Goal: Check status: Check status

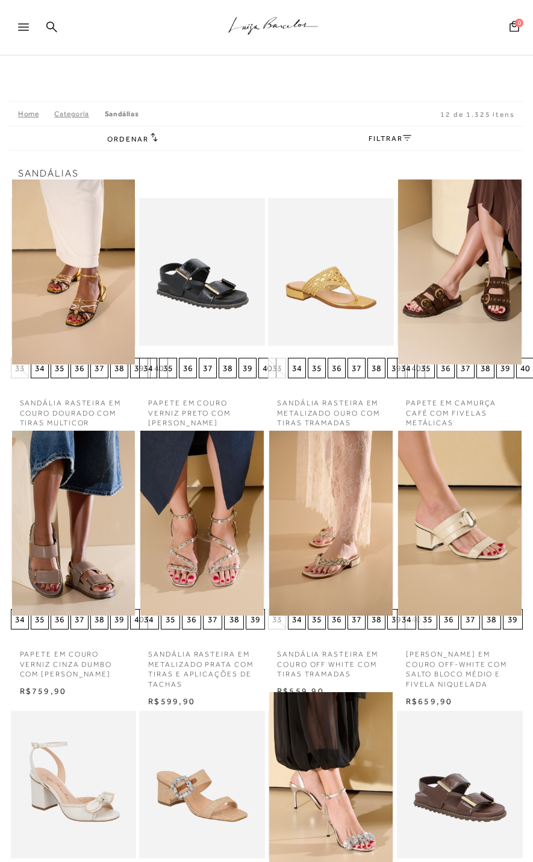
click at [23, 25] on icon at bounding box center [23, 26] width 11 height 7
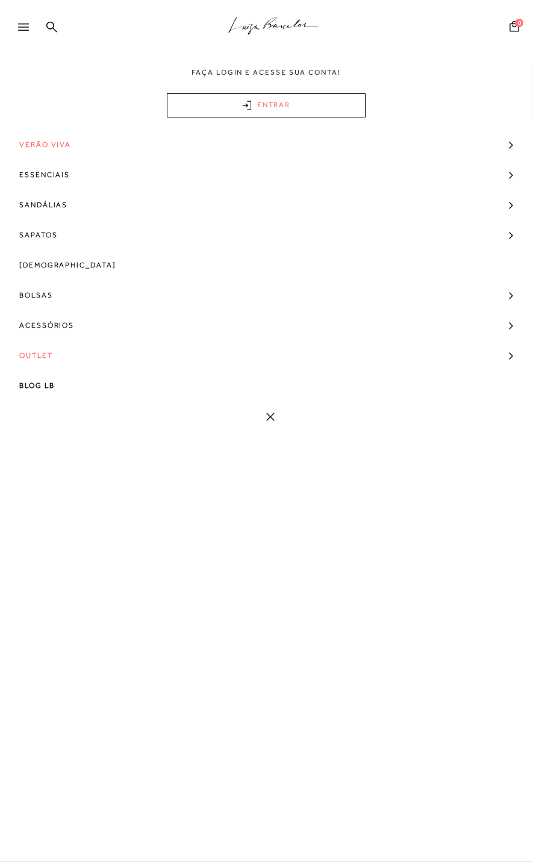
click at [189, 99] on link "ENTRAR" at bounding box center [266, 105] width 199 height 24
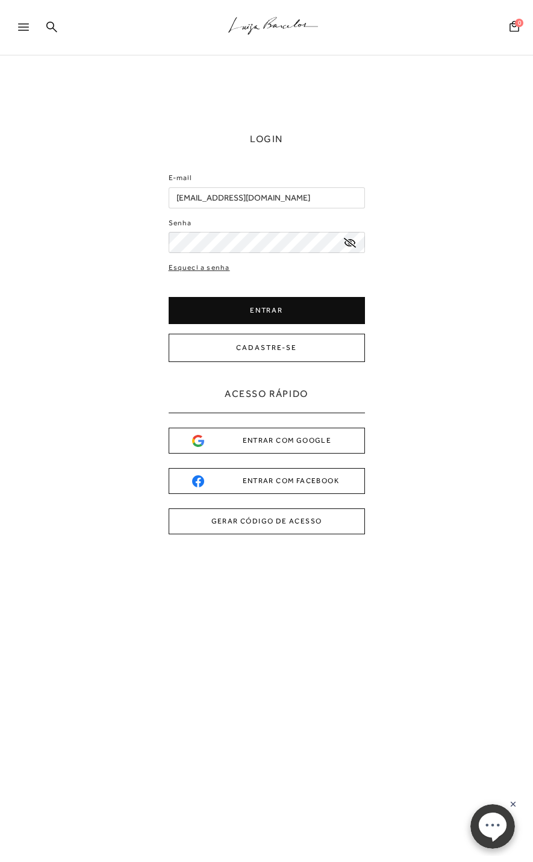
click at [337, 313] on button "ENTRAR" at bounding box center [267, 310] width 196 height 27
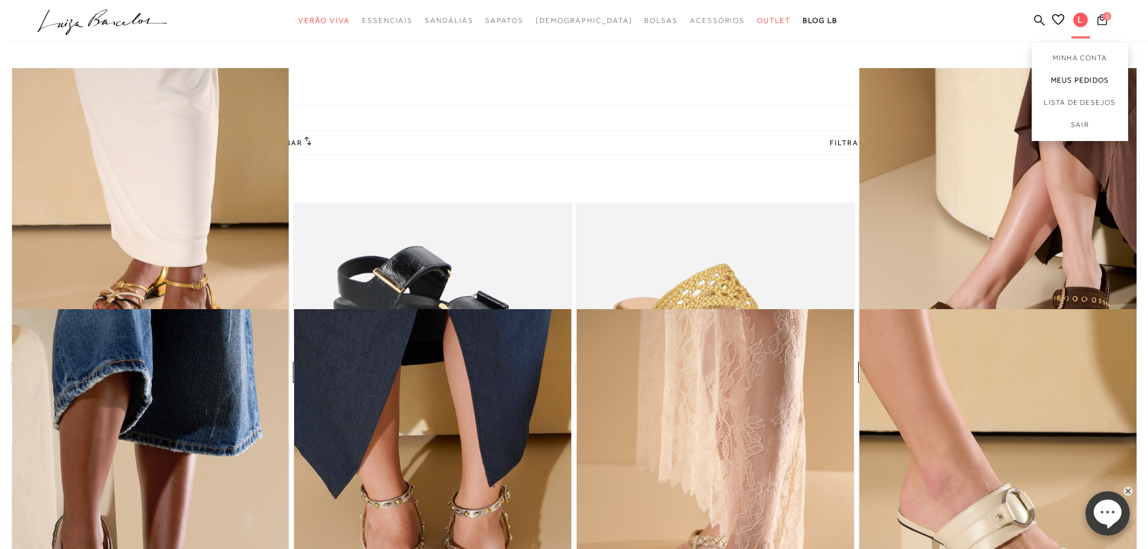
drag, startPoint x: 1072, startPoint y: 73, endPoint x: 1094, endPoint y: 89, distance: 26.8
click at [533, 73] on link "Meus Pedidos" at bounding box center [1079, 80] width 96 height 22
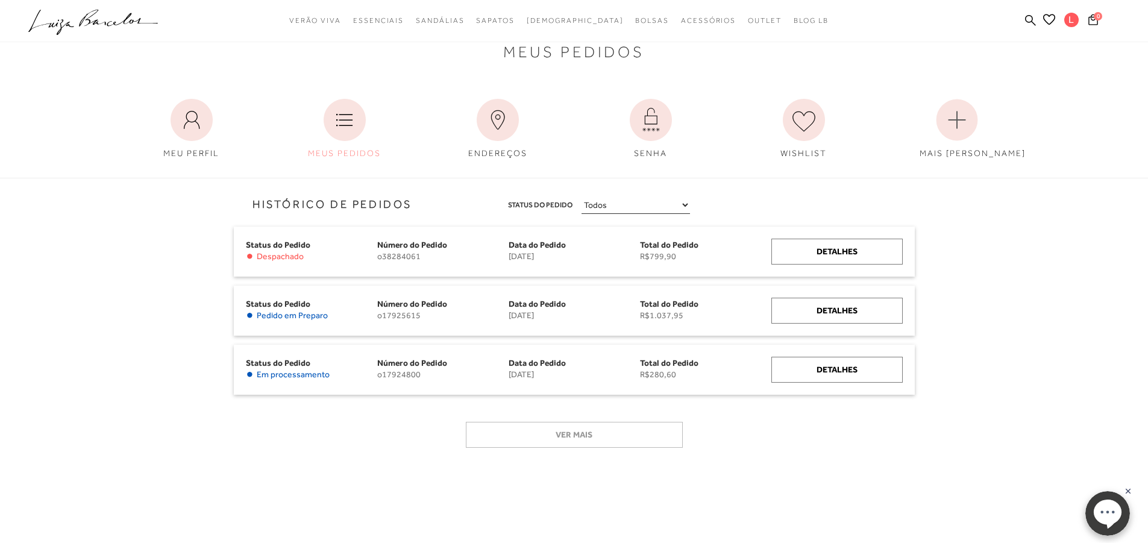
scroll to position [120, 0]
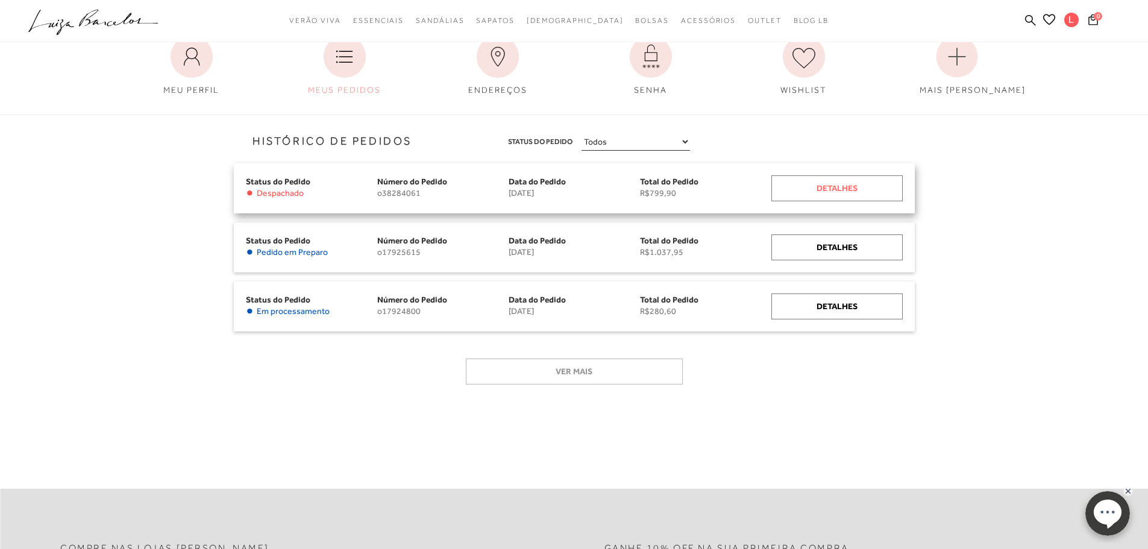
click at [533, 189] on div "Detalhes" at bounding box center [836, 188] width 131 height 26
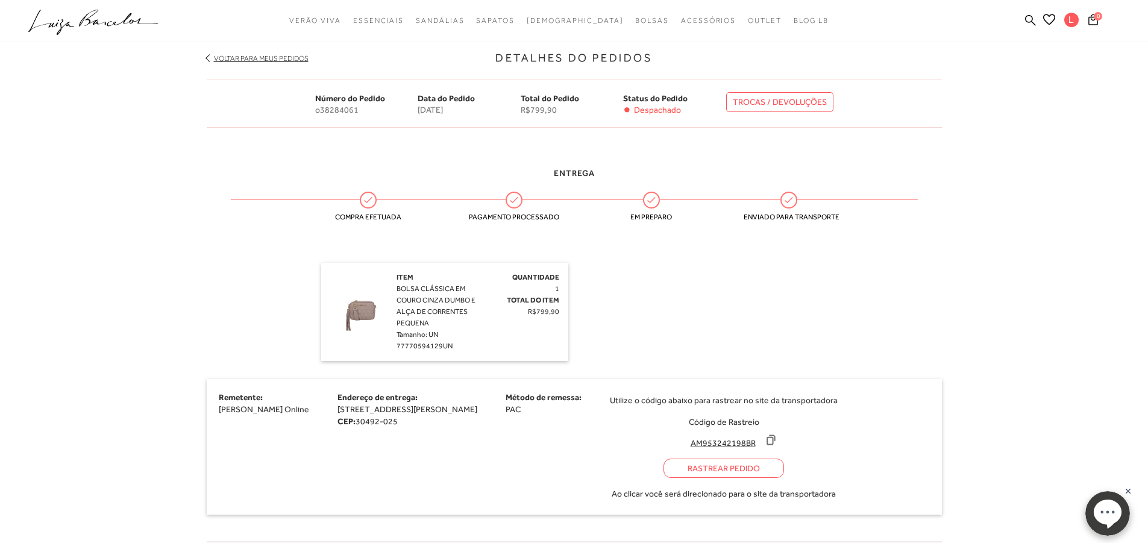
scroll to position [301, 0]
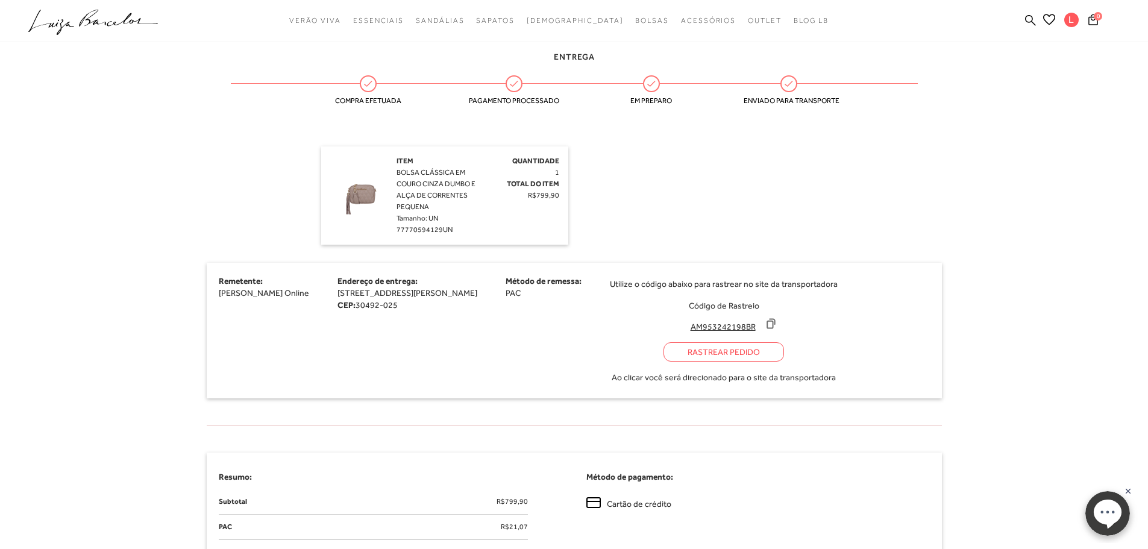
drag, startPoint x: 845, startPoint y: 331, endPoint x: 845, endPoint y: 337, distance: 6.1
click at [533, 328] on icon at bounding box center [771, 323] width 8 height 9
click at [533, 361] on div "Rastrear Pedido" at bounding box center [723, 351] width 120 height 19
click at [414, 189] on div "Item BOLSA CLÁSSICA EM COURO CINZA DUMBO E ALÇA DE CORRENTES PEQUENA Tamanho: U…" at bounding box center [439, 195] width 86 height 80
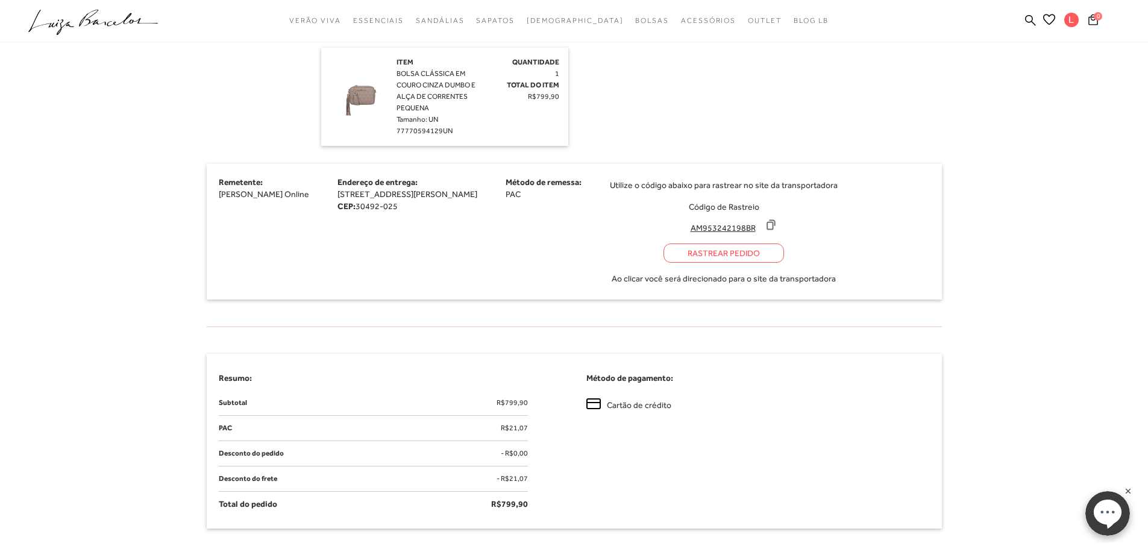
scroll to position [226, 0]
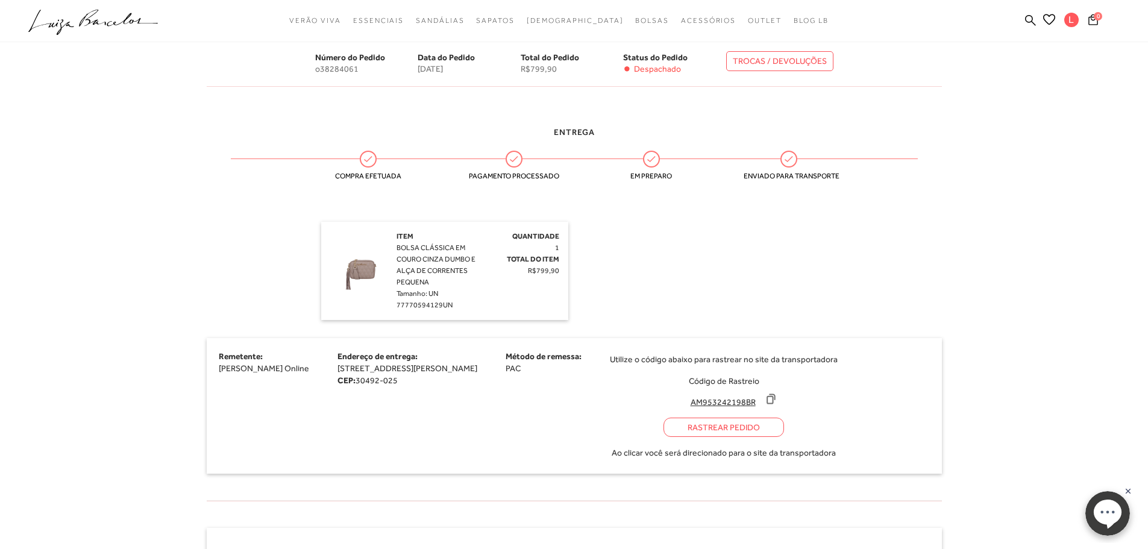
click at [438, 269] on span "BOLSA CLÁSSICA EM COURO CINZA DUMBO E ALÇA DE CORRENTES PEQUENA" at bounding box center [435, 264] width 79 height 43
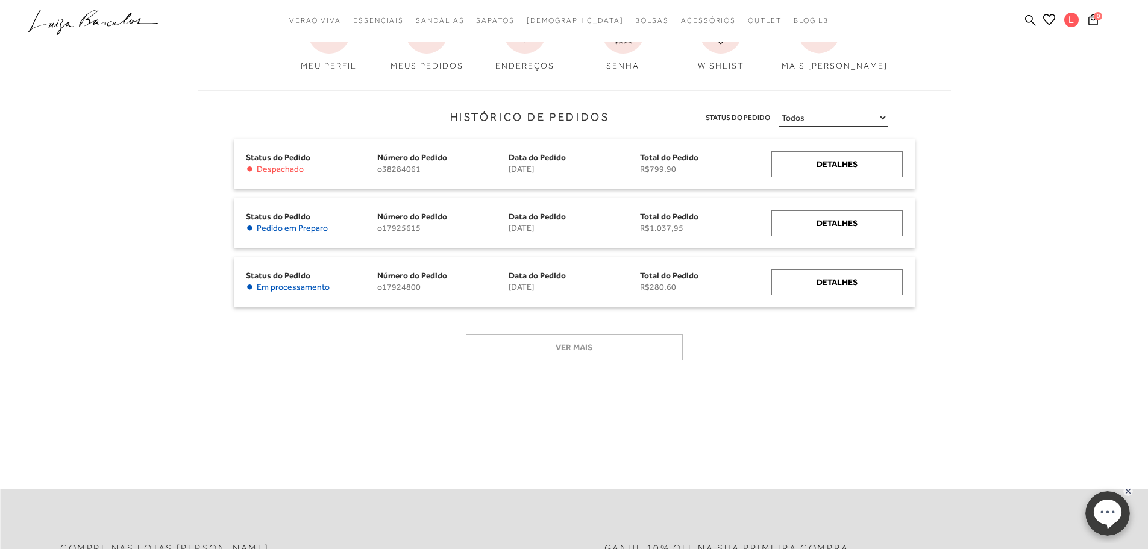
click at [510, 373] on div "Ver mais" at bounding box center [574, 351] width 699 height 53
click at [276, 170] on span "Despachado" at bounding box center [280, 169] width 47 height 10
click at [533, 158] on div "Detalhes" at bounding box center [836, 164] width 131 height 26
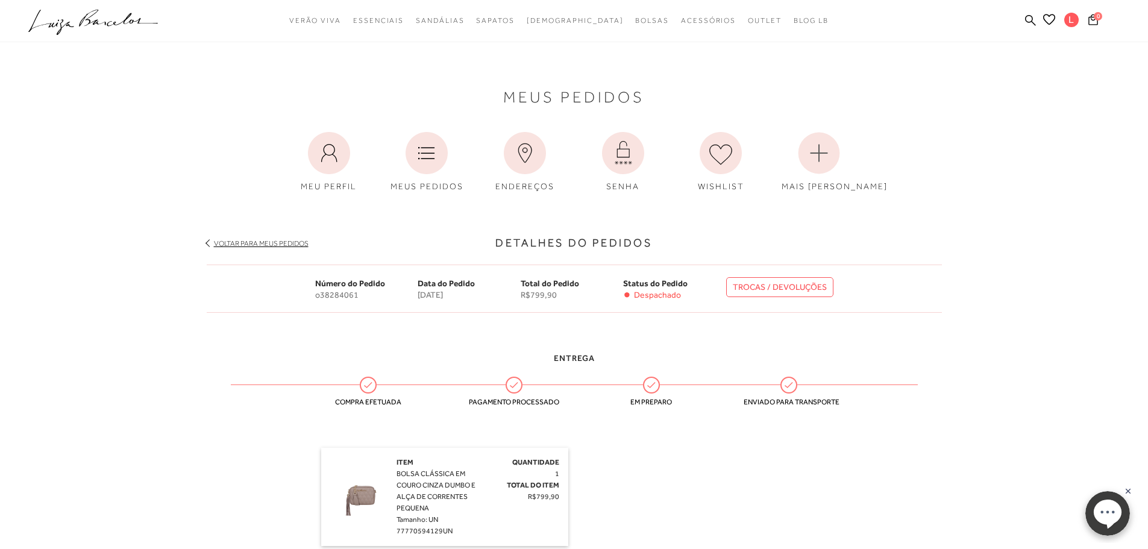
click at [396, 358] on div "Entrega" at bounding box center [574, 358] width 687 height 13
drag, startPoint x: 486, startPoint y: 425, endPoint x: 487, endPoint y: 434, distance: 8.5
click at [486, 427] on div "Entrega Compra efetuada Pagamento processado Em preparo Enviado para transporte" at bounding box center [574, 382] width 735 height 96
click at [511, 480] on div "Quantidade 1 Total do Item R$799,90" at bounding box center [520, 480] width 77 height 46
click at [450, 490] on div "Item BOLSA CLÁSSICA EM COURO CINZA DUMBO E ALÇA DE CORRENTES PEQUENA Tamanho: U…" at bounding box center [439, 497] width 86 height 80
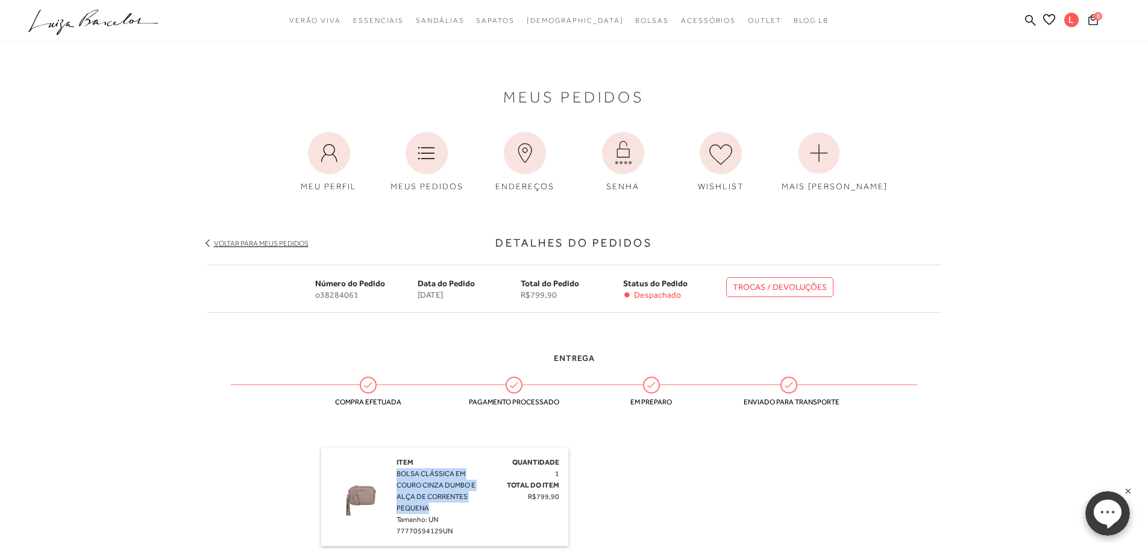
drag, startPoint x: 441, startPoint y: 504, endPoint x: 398, endPoint y: 472, distance: 53.9
click at [398, 472] on div "Item BOLSA CLÁSSICA EM COURO CINZA DUMBO E ALÇA DE CORRENTES PEQUENA Tamanho: U…" at bounding box center [439, 497] width 86 height 80
copy span "BOLSA CLÁSSICA EM COURO CINZA DUMBO E ALÇA DE CORRENTES PEQUENA"
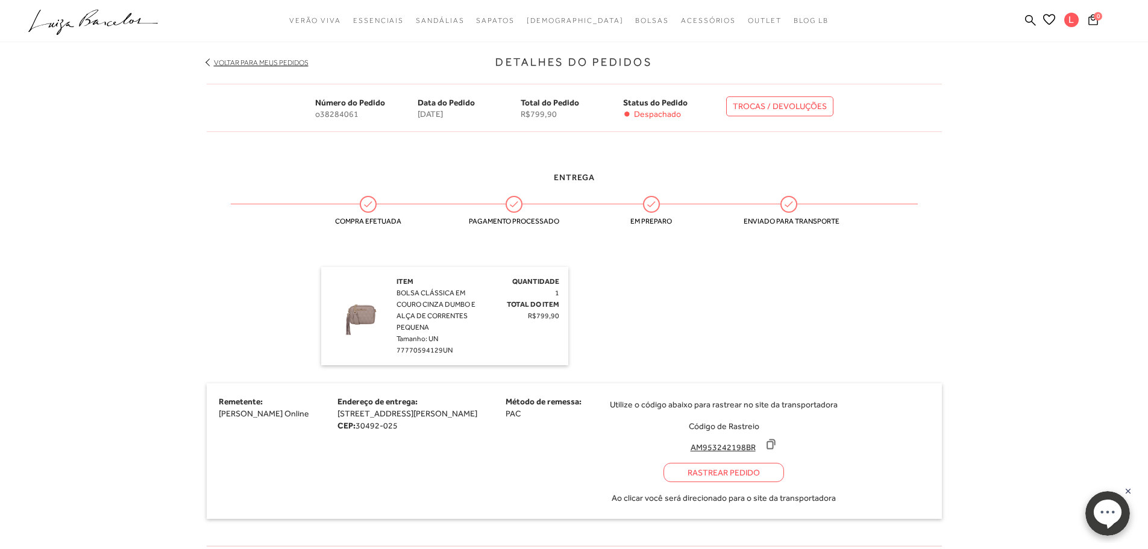
click at [333, 456] on div "Remetente: Luiza Barcelos Online Endereço de entrega: Rua Professora Bartira Mo…" at bounding box center [574, 451] width 735 height 136
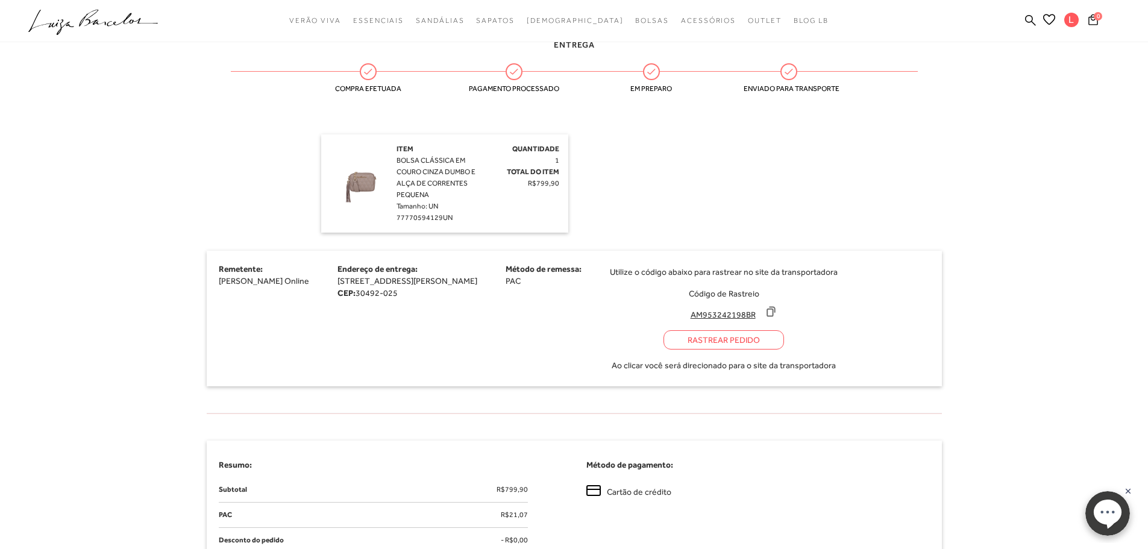
scroll to position [422, 0]
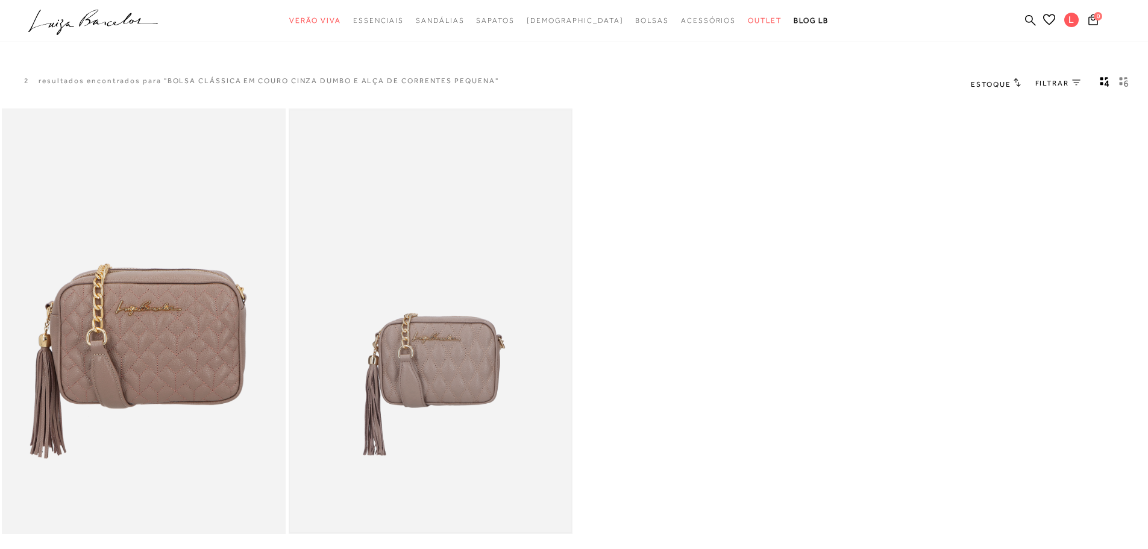
scroll to position [60, 0]
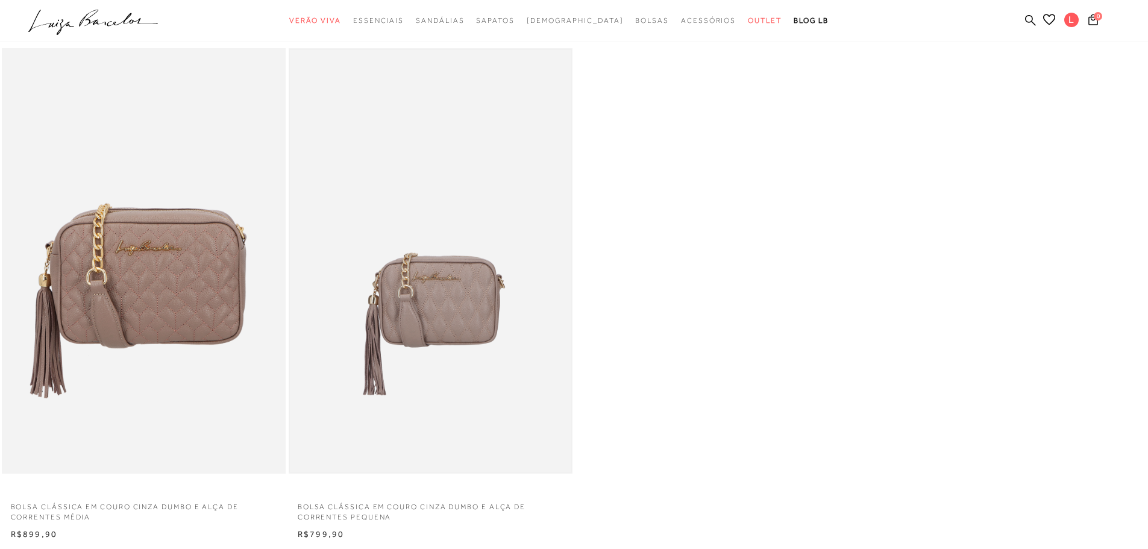
click at [396, 307] on img at bounding box center [430, 261] width 281 height 422
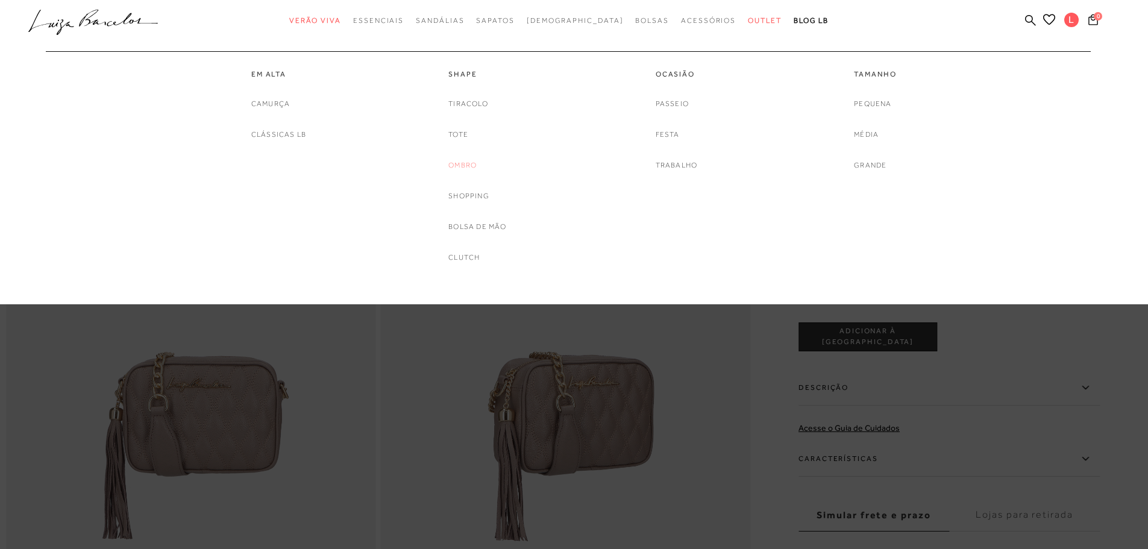
click at [463, 166] on link "Ombro" at bounding box center [462, 165] width 28 height 13
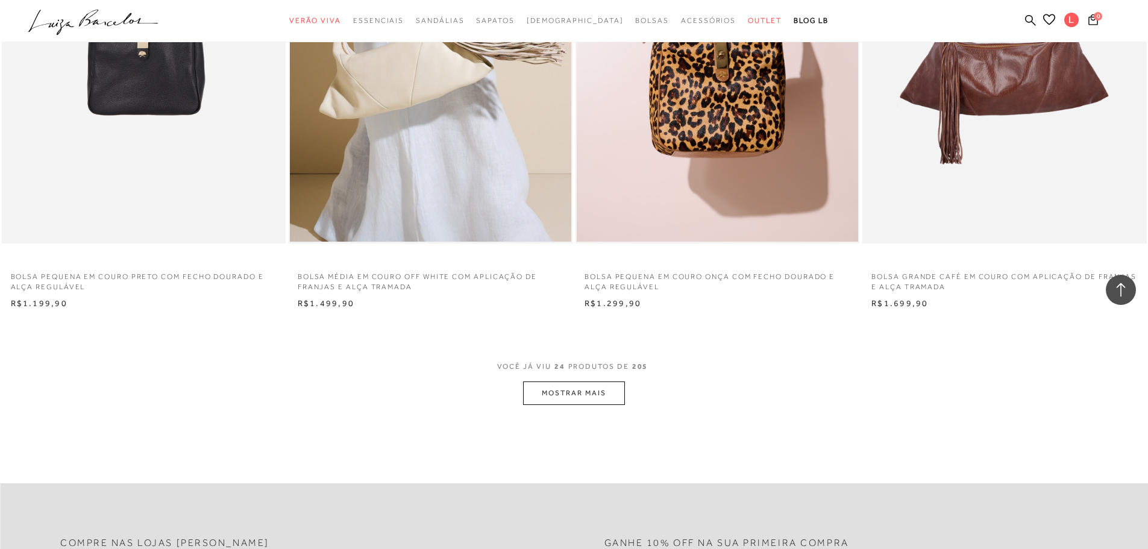
scroll to position [2892, 0]
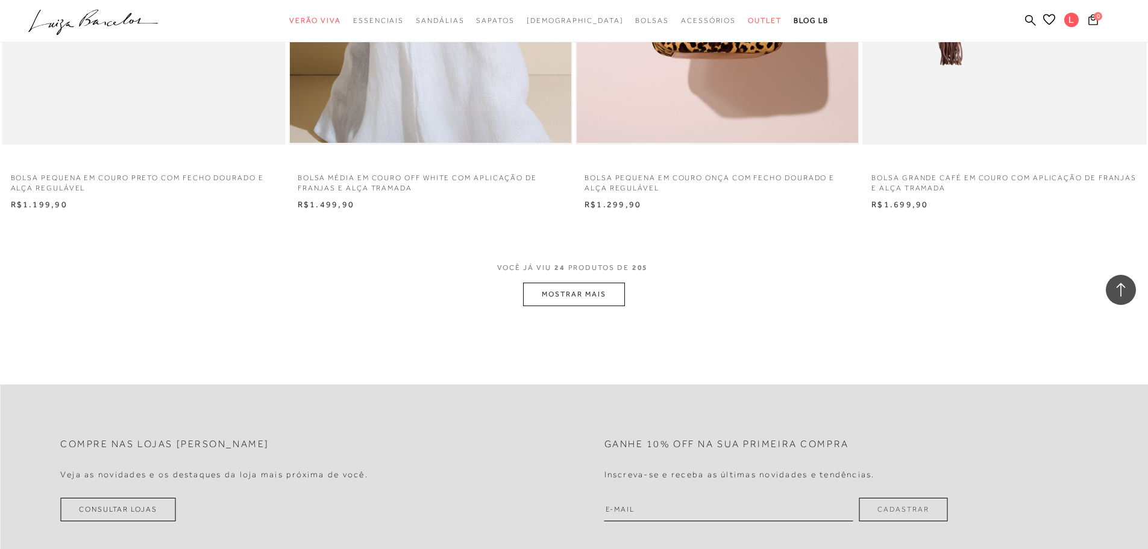
click at [581, 289] on button "MOSTRAR MAIS" at bounding box center [573, 294] width 101 height 23
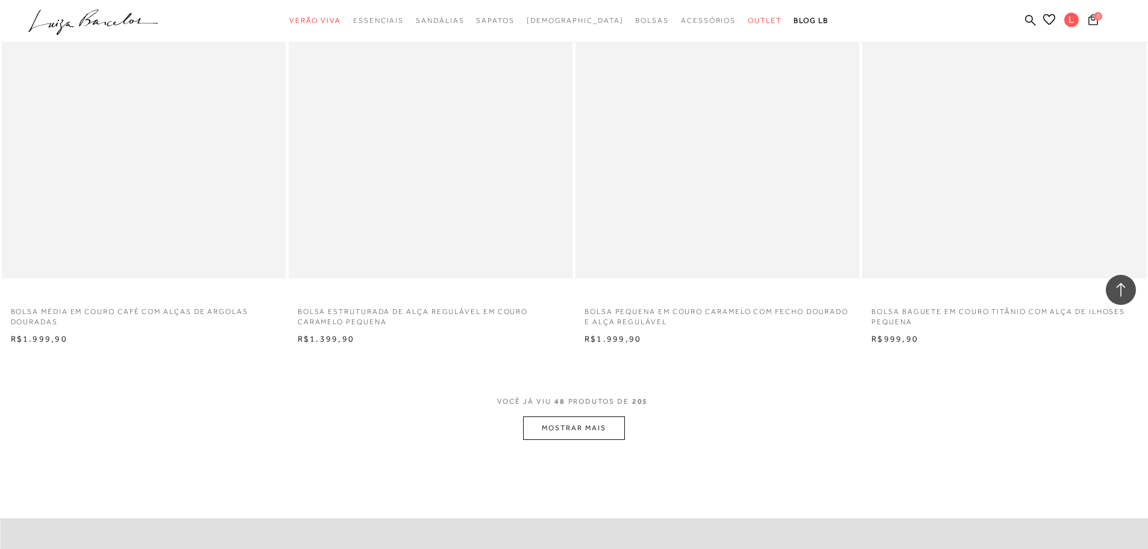
scroll to position [5964, 0]
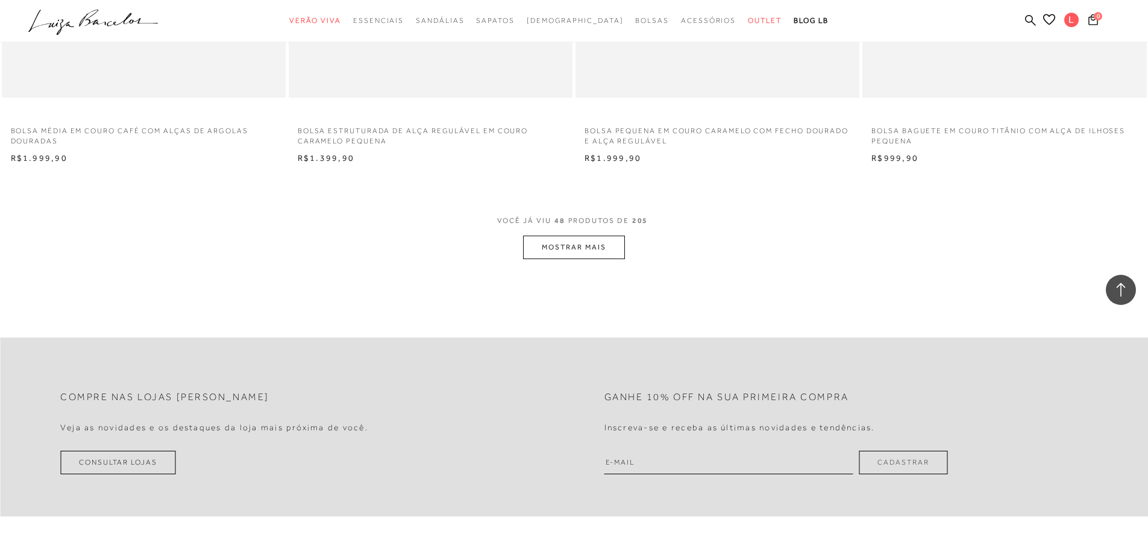
click at [619, 246] on button "MOSTRAR MAIS" at bounding box center [573, 247] width 101 height 23
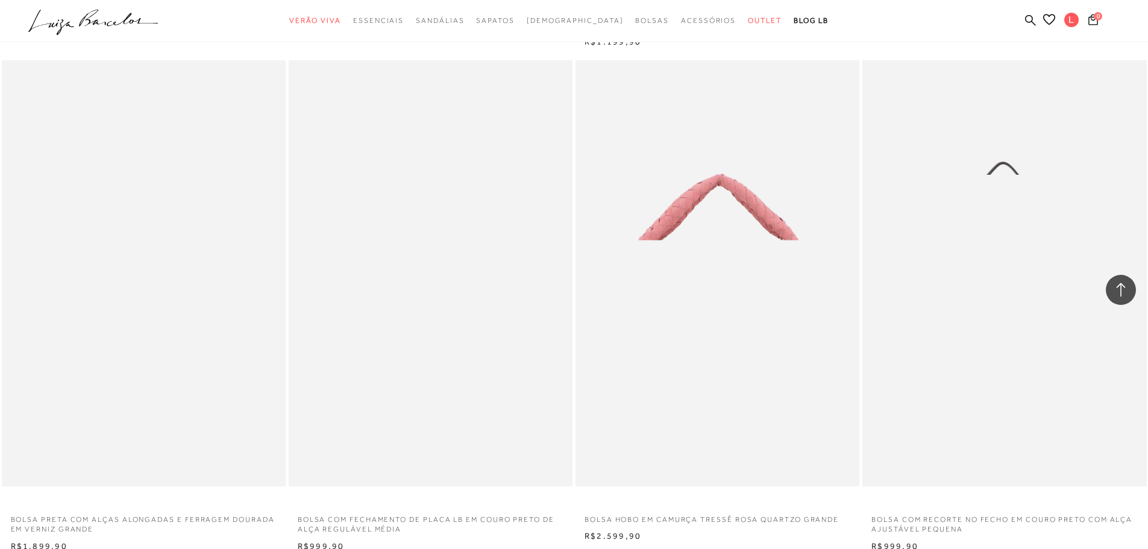
scroll to position [8735, 0]
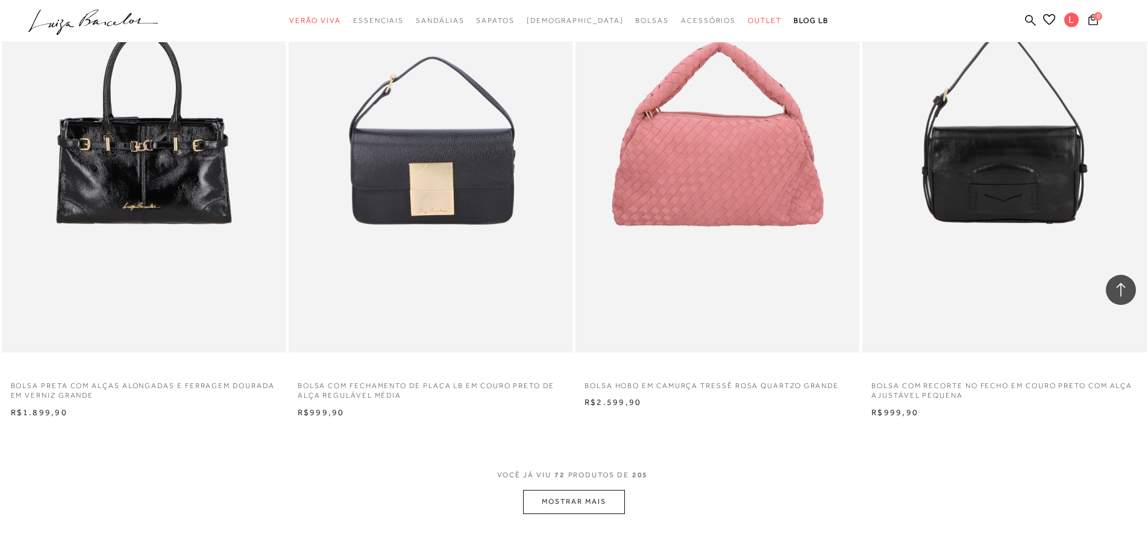
click at [556, 496] on button "MOSTRAR MAIS" at bounding box center [573, 501] width 101 height 23
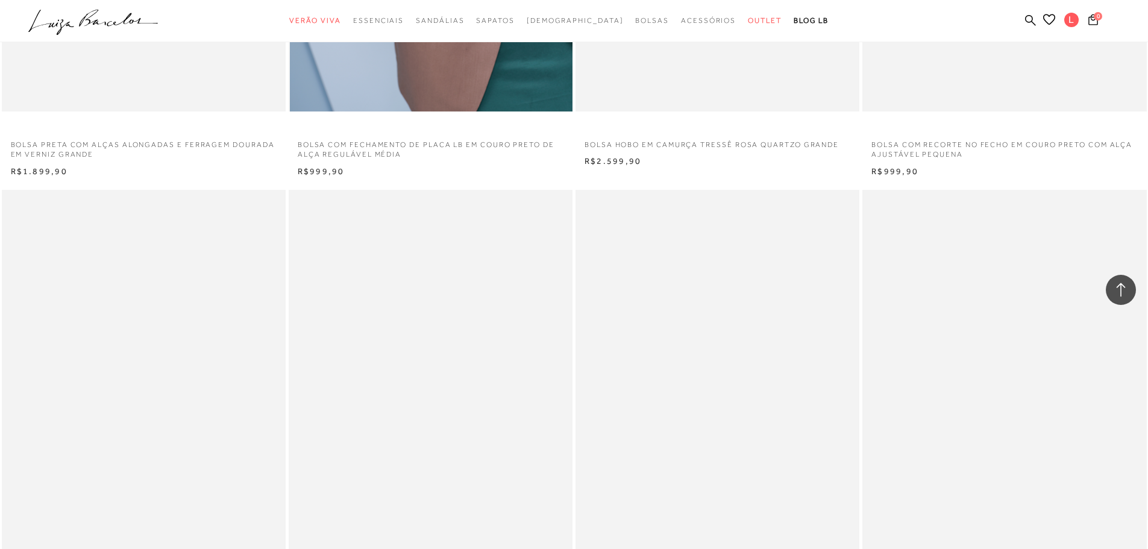
scroll to position [9157, 0]
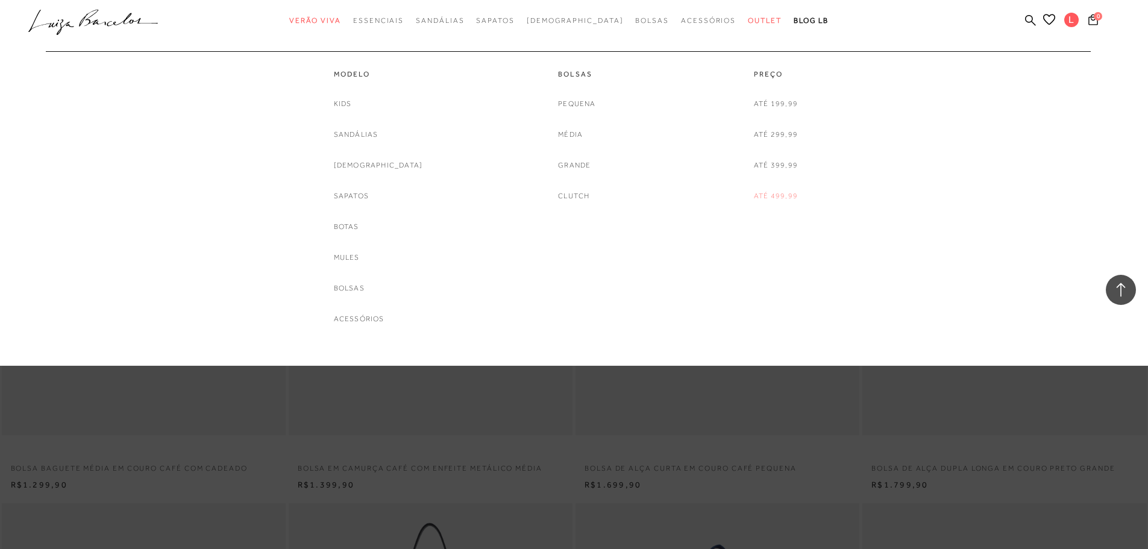
click at [788, 194] on link "Até 499,99" at bounding box center [776, 196] width 44 height 13
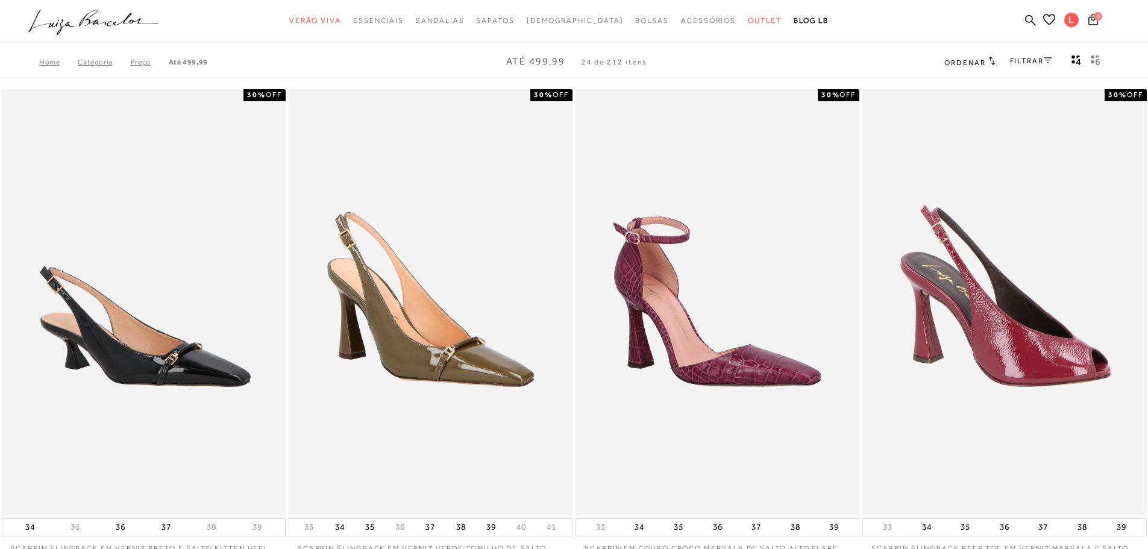
click at [978, 52] on div "Home Categoria Preço Até 499,99 Até 499,99 24 de 212 itens Ordenar Ordenar por …" at bounding box center [574, 61] width 1148 height 31
click at [970, 70] on div "Home Categoria Preço Até 499,99 Até 499,99 24 de 212 itens Ordenar Ordenar por …" at bounding box center [574, 61] width 1148 height 31
click at [970, 61] on span "Ordenar" at bounding box center [964, 62] width 41 height 8
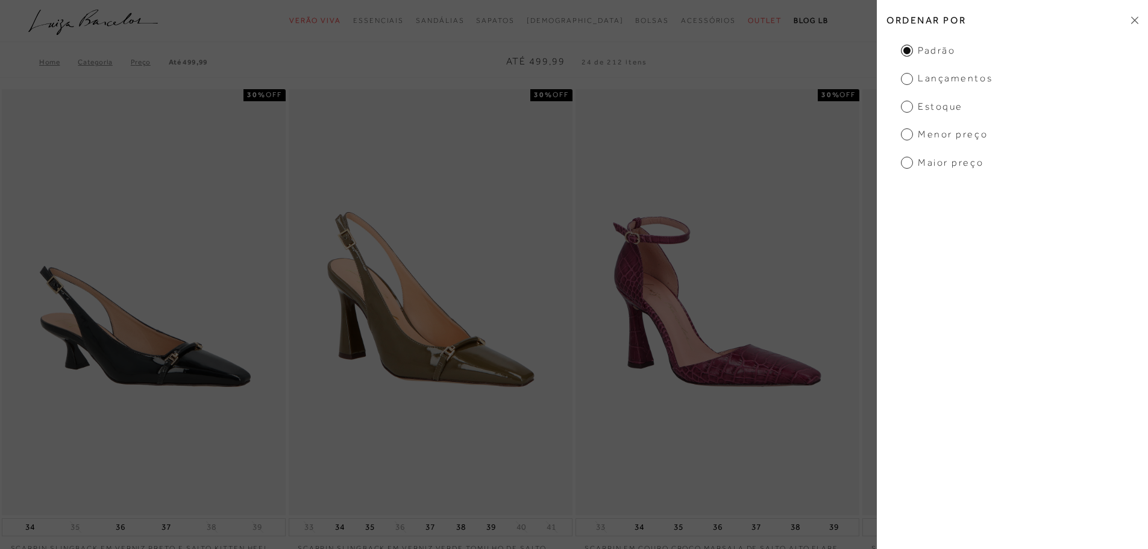
click at [798, 39] on div at bounding box center [574, 21] width 1148 height 42
click at [1131, 23] on icon at bounding box center [1134, 20] width 7 height 8
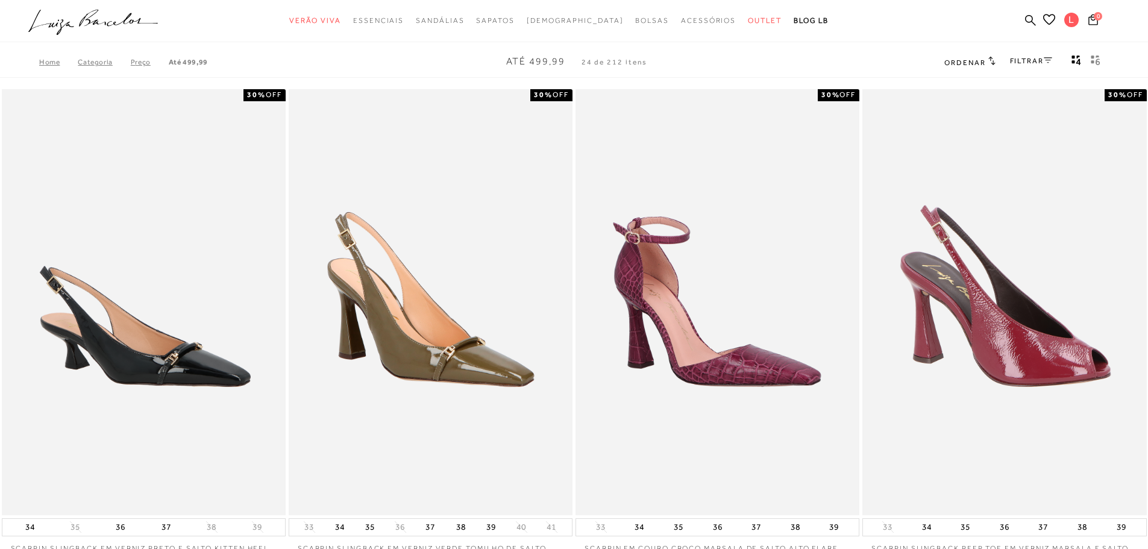
click at [1031, 63] on link "FILTRAR" at bounding box center [1031, 61] width 42 height 8
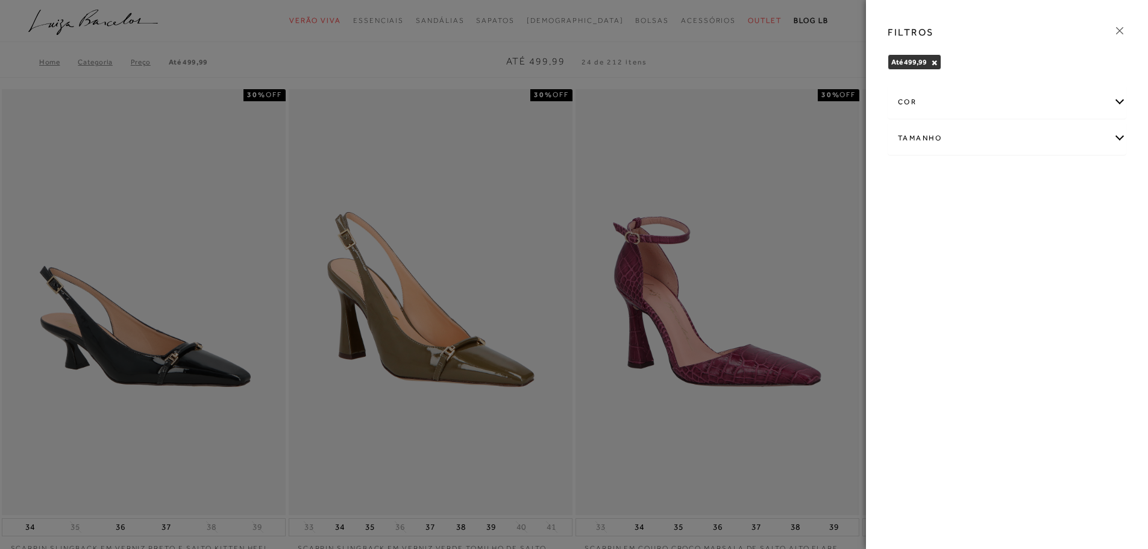
click at [694, 59] on div at bounding box center [574, 274] width 1148 height 549
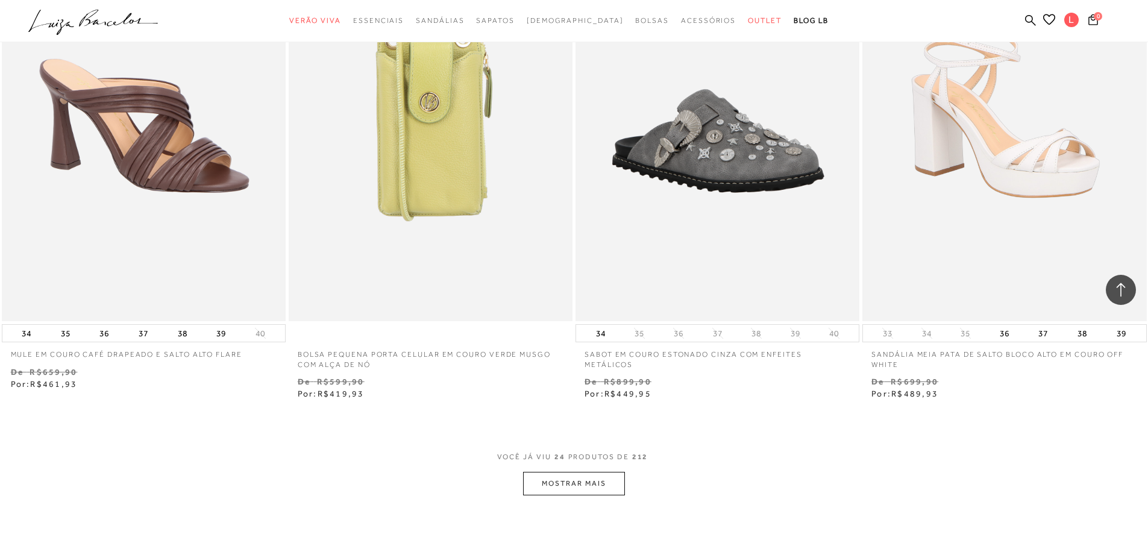
scroll to position [2791, 0]
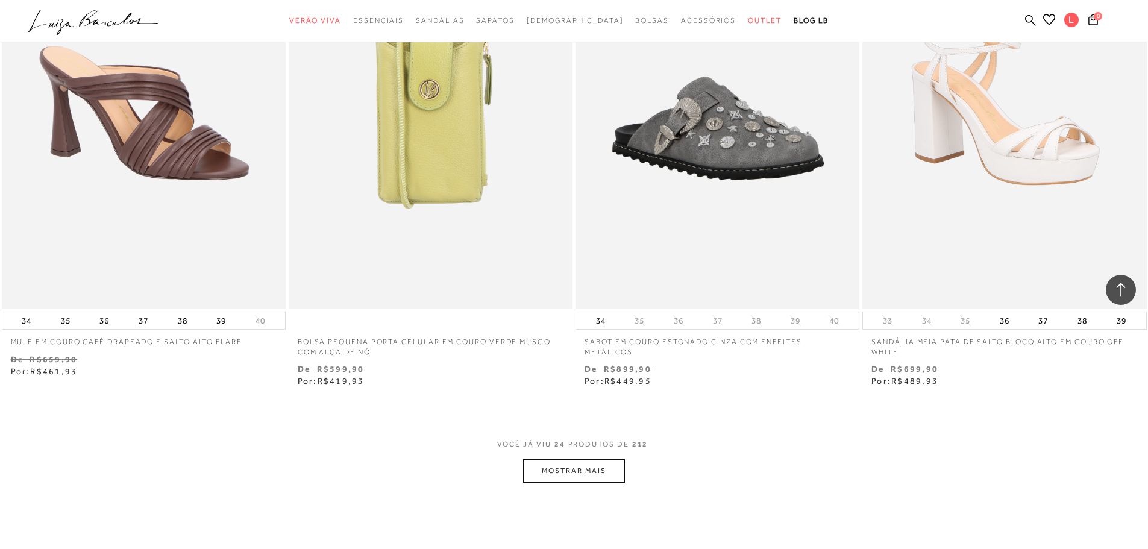
click at [542, 467] on button "MOSTRAR MAIS" at bounding box center [573, 470] width 101 height 23
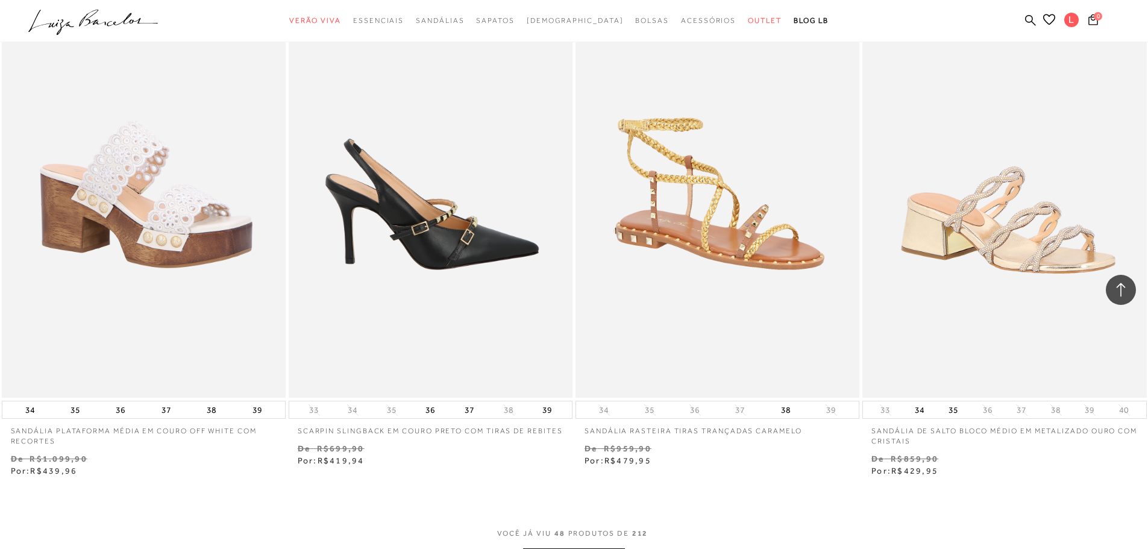
scroll to position [5863, 0]
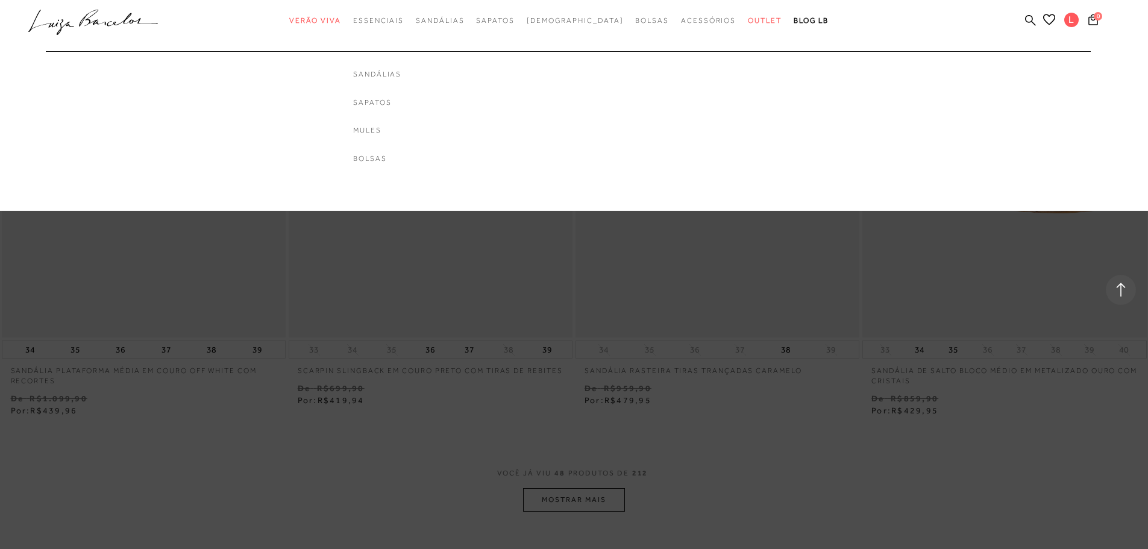
click at [393, 153] on div "Sandálias Sapatos Mules [GEOGRAPHIC_DATA]" at bounding box center [377, 116] width 48 height 95
click at [393, 155] on link "Bolsas" at bounding box center [377, 159] width 48 height 10
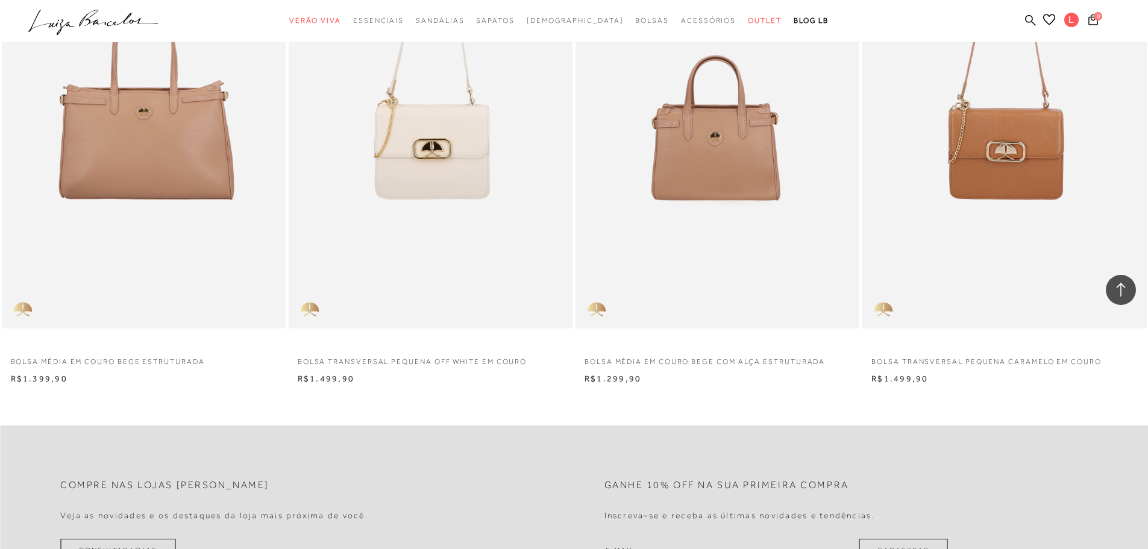
scroll to position [2246, 0]
